Goal: Navigation & Orientation: Understand site structure

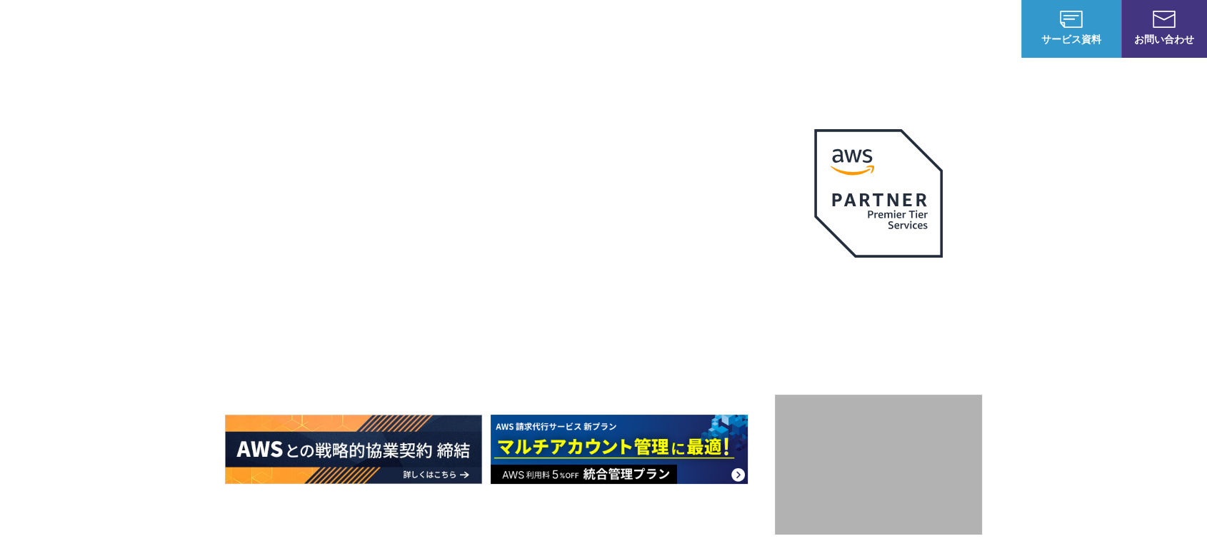
click at [104, 25] on img at bounding box center [81, 28] width 121 height 34
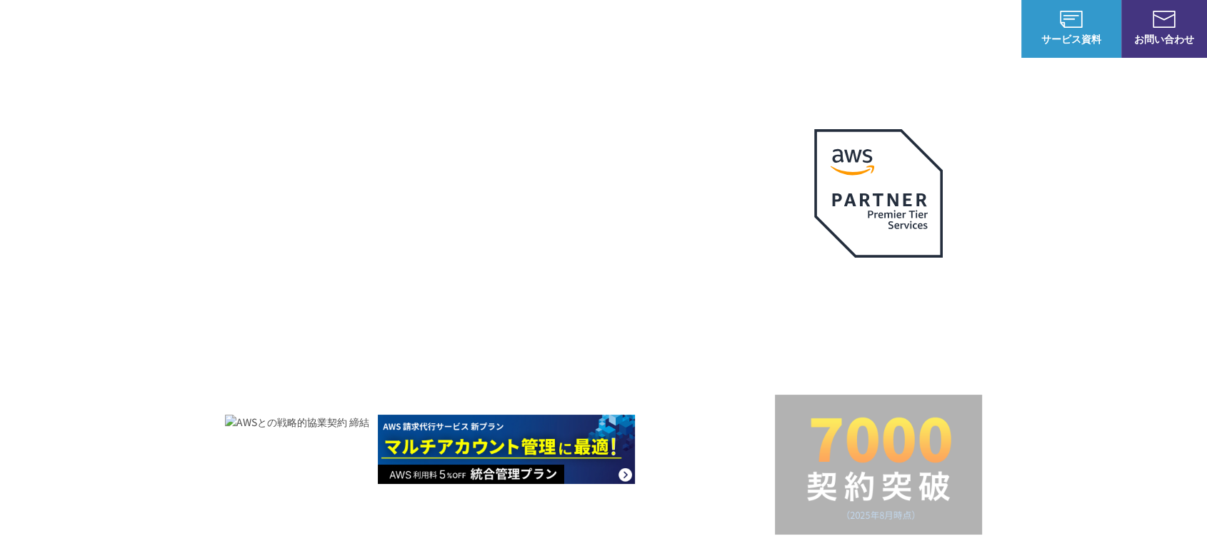
click at [223, 119] on div "AWSの導入からコスト削減、 構成・運用の最適化からデータ活用まで 規模や業種業態を問わない マネージドサービスで AWS ジャーニーの 成功を実現 AWS …" at bounding box center [603, 303] width 1207 height 606
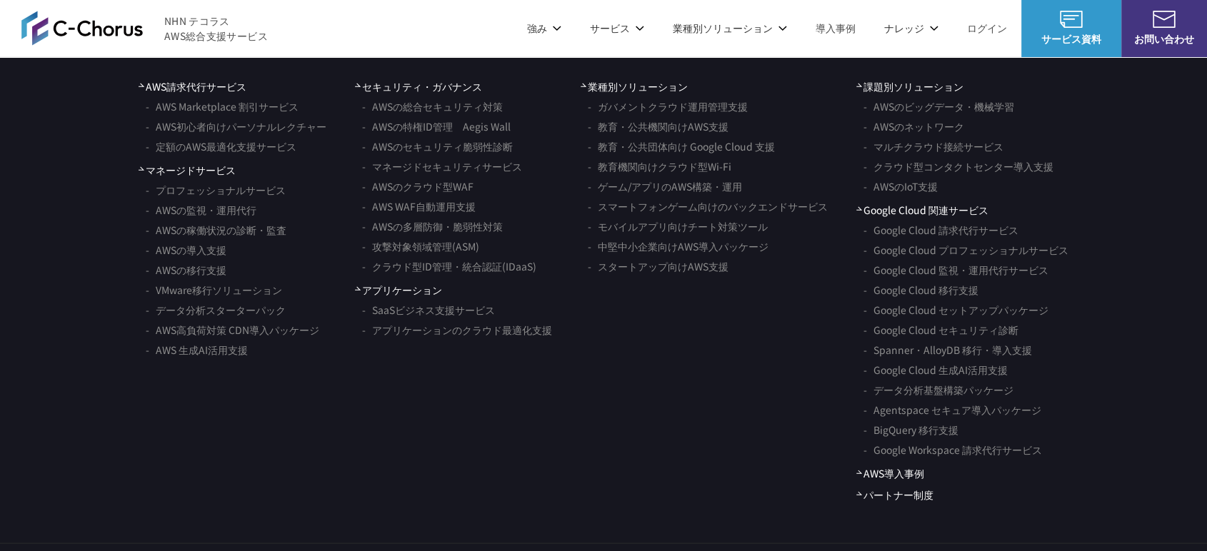
scroll to position [8563, 0]
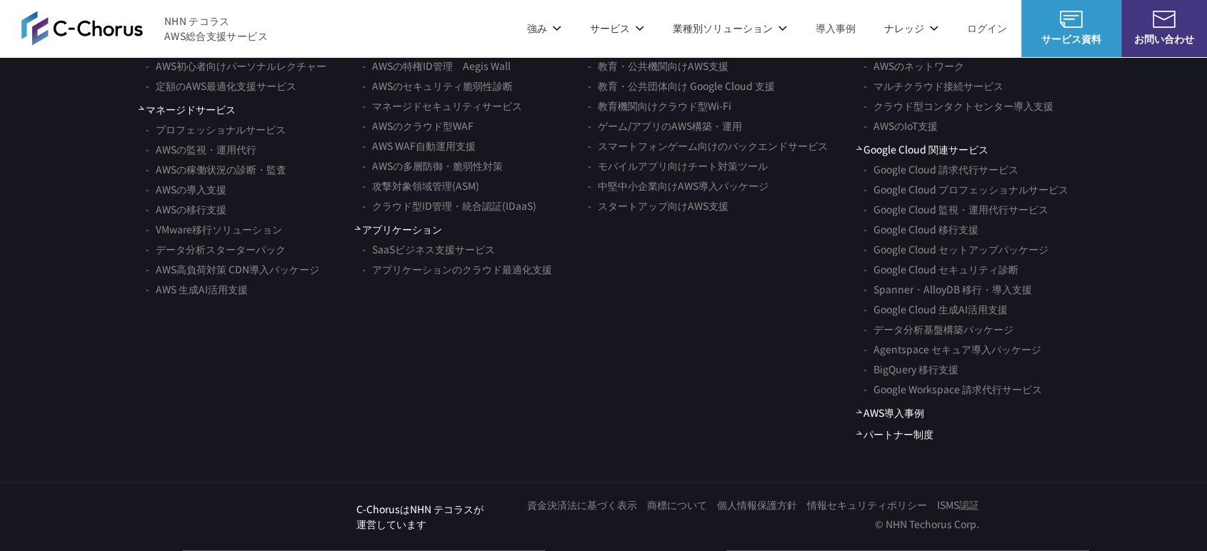
click at [661, 506] on link "商標について" at bounding box center [677, 505] width 60 height 15
click at [859, 431] on link "パートナー制度" at bounding box center [894, 434] width 77 height 15
click at [756, 507] on link "個人情報保護方針" at bounding box center [757, 508] width 80 height 15
